Goal: Check status: Check status

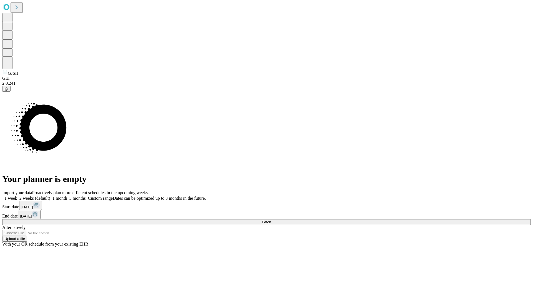
click at [271, 220] on span "Fetch" at bounding box center [266, 222] width 9 height 4
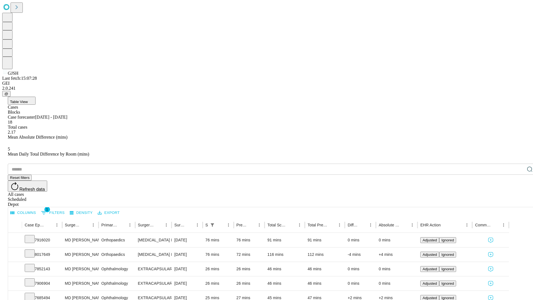
click at [497, 197] on div "Scheduled" at bounding box center [272, 199] width 529 height 5
